Goal: Transaction & Acquisition: Purchase product/service

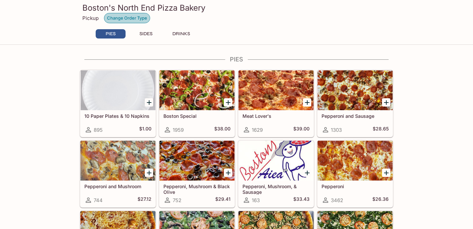
click at [126, 18] on button "Change Order Type" at bounding box center [127, 18] width 46 height 10
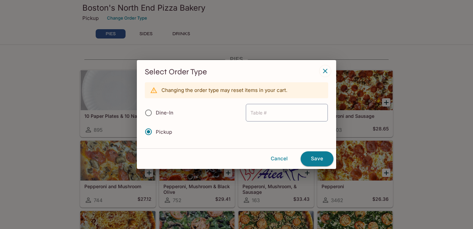
click at [166, 131] on span "Pickup" at bounding box center [164, 132] width 16 height 6
click at [155, 131] on input "Pickup" at bounding box center [148, 132] width 14 height 14
click at [314, 154] on button "Save" at bounding box center [316, 158] width 33 height 15
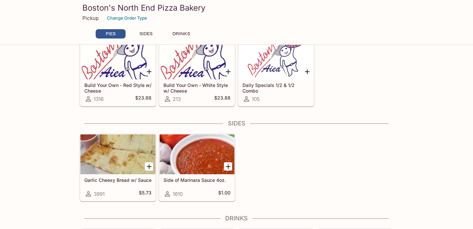
scroll to position [313, 0]
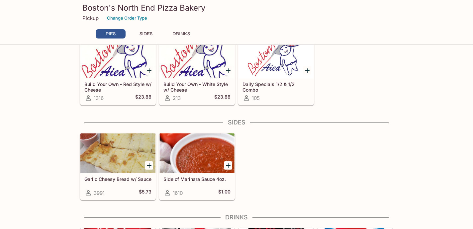
click at [228, 163] on icon "Add Side of Marinara Sauce 4oz." at bounding box center [228, 165] width 5 height 5
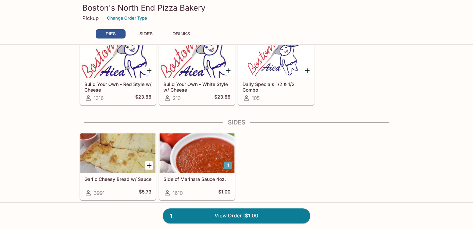
click at [228, 163] on button "1" at bounding box center [228, 165] width 8 height 8
click at [282, 64] on div at bounding box center [275, 59] width 75 height 40
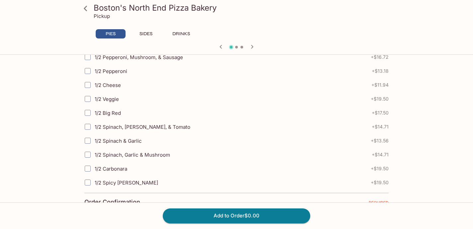
scroll to position [232, 0]
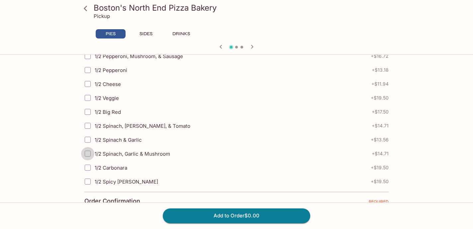
click at [87, 151] on input "1/2 Spinach, Garlic & Mushroom" at bounding box center [87, 153] width 13 height 13
checkbox input "true"
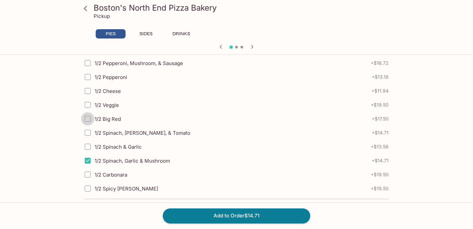
click at [87, 121] on input "1/2 Big Red" at bounding box center [87, 118] width 13 height 13
checkbox input "true"
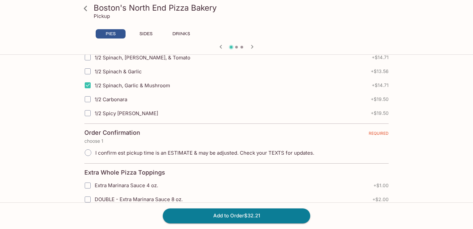
scroll to position [304, 0]
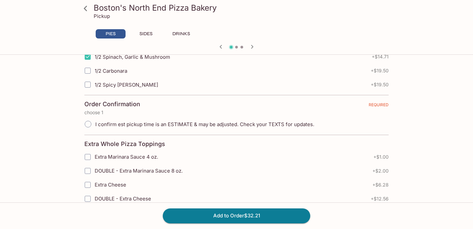
click at [122, 122] on span "I confirm est pickup time is an ESTIMATE & may be adjusted. Check your TEXTS fo…" at bounding box center [204, 124] width 219 height 6
click at [95, 122] on input "I confirm est pickup time is an ESTIMATE & may be adjusted. Check your TEXTS fo…" at bounding box center [88, 124] width 14 height 14
radio input "true"
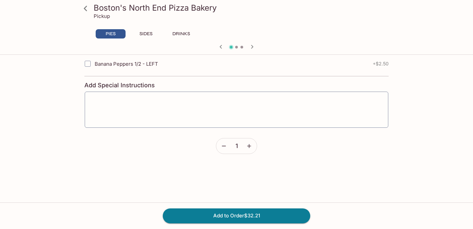
scroll to position [1800, 0]
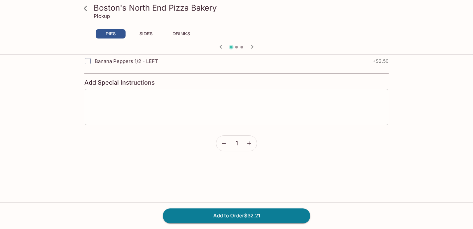
click at [126, 93] on div "x ​" at bounding box center [236, 107] width 304 height 37
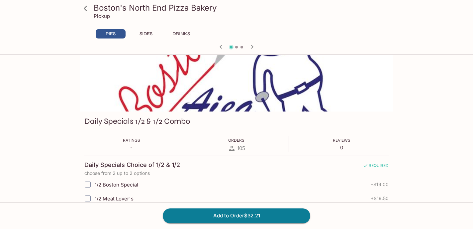
scroll to position [0, 0]
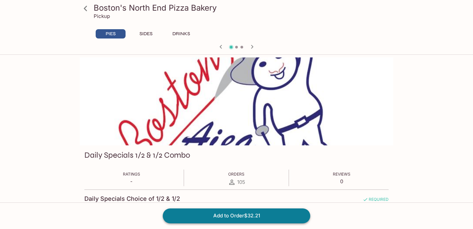
type textarea "Please cut slices into thirds. Thank you :)"
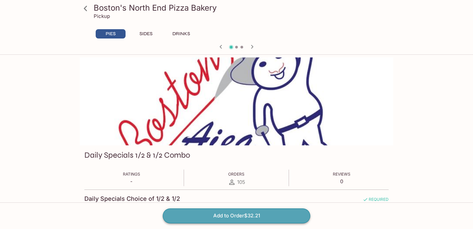
click at [216, 213] on button "Add to Order $32.21" at bounding box center [236, 215] width 147 height 15
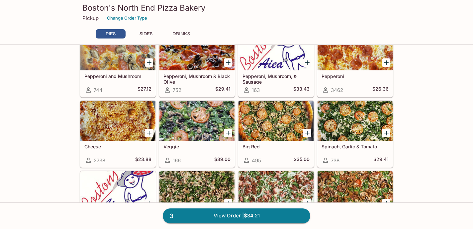
scroll to position [112, 0]
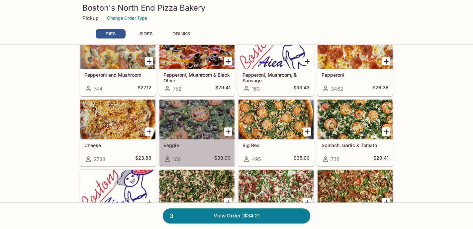
click at [200, 124] on div at bounding box center [196, 120] width 75 height 40
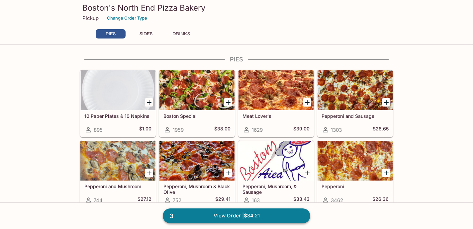
click at [233, 215] on link "3 View Order | $34.21" at bounding box center [236, 215] width 147 height 15
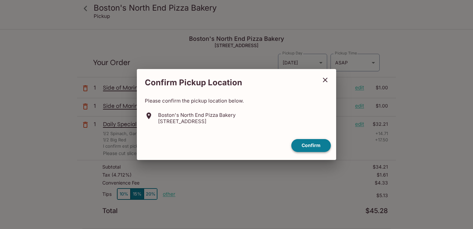
click at [304, 148] on button "Confirm" at bounding box center [311, 145] width 40 height 13
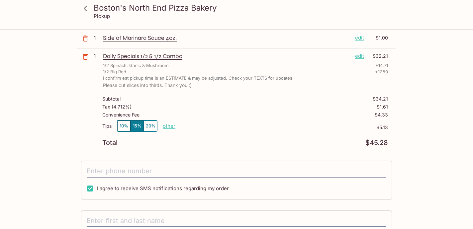
scroll to position [69, 0]
click at [168, 123] on p "other" at bounding box center [169, 125] width 13 height 6
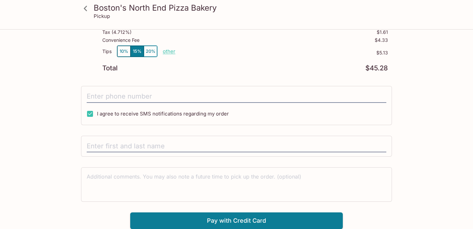
scroll to position [0, 0]
